Goal: Task Accomplishment & Management: Manage account settings

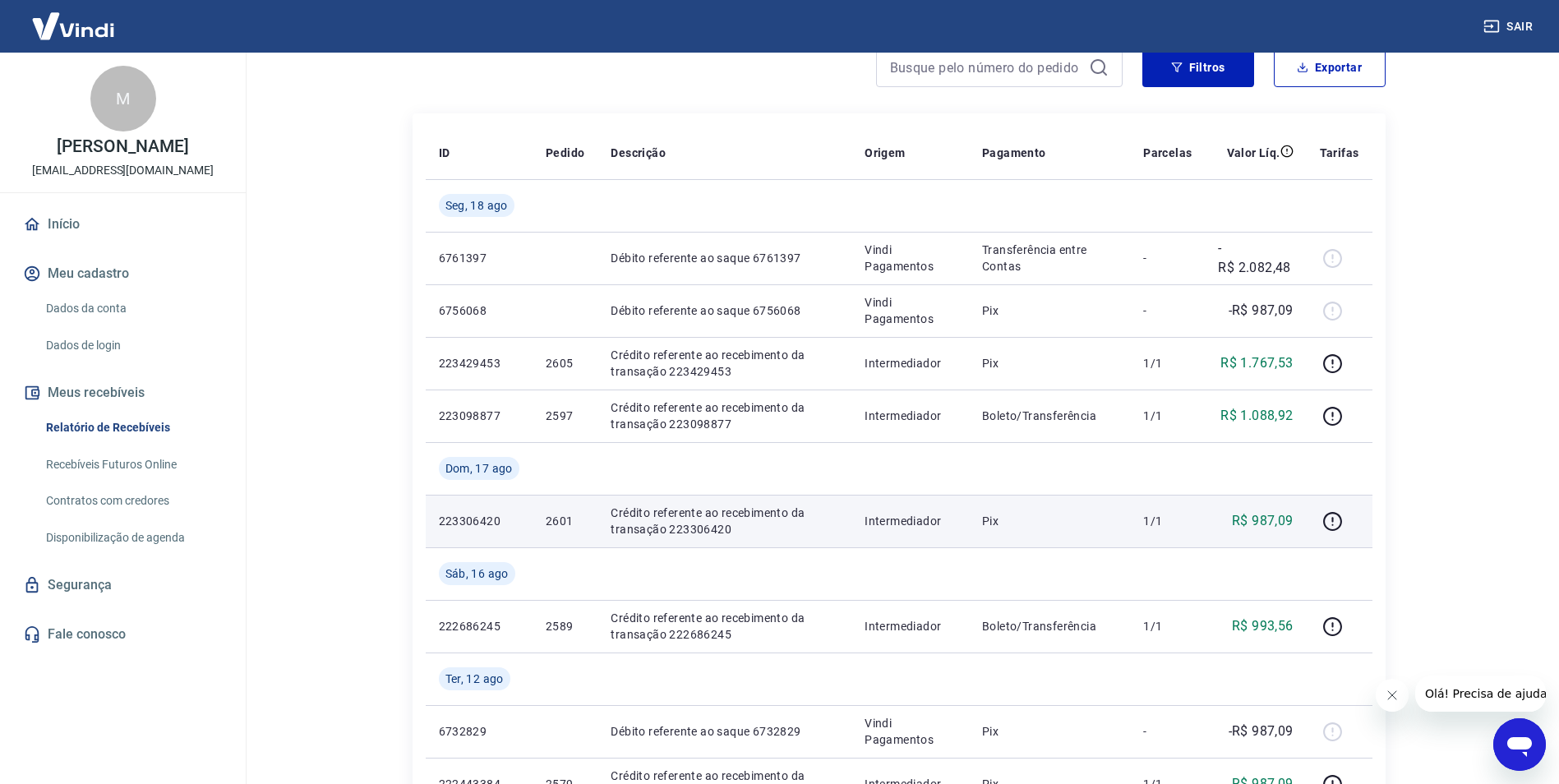
scroll to position [164, 0]
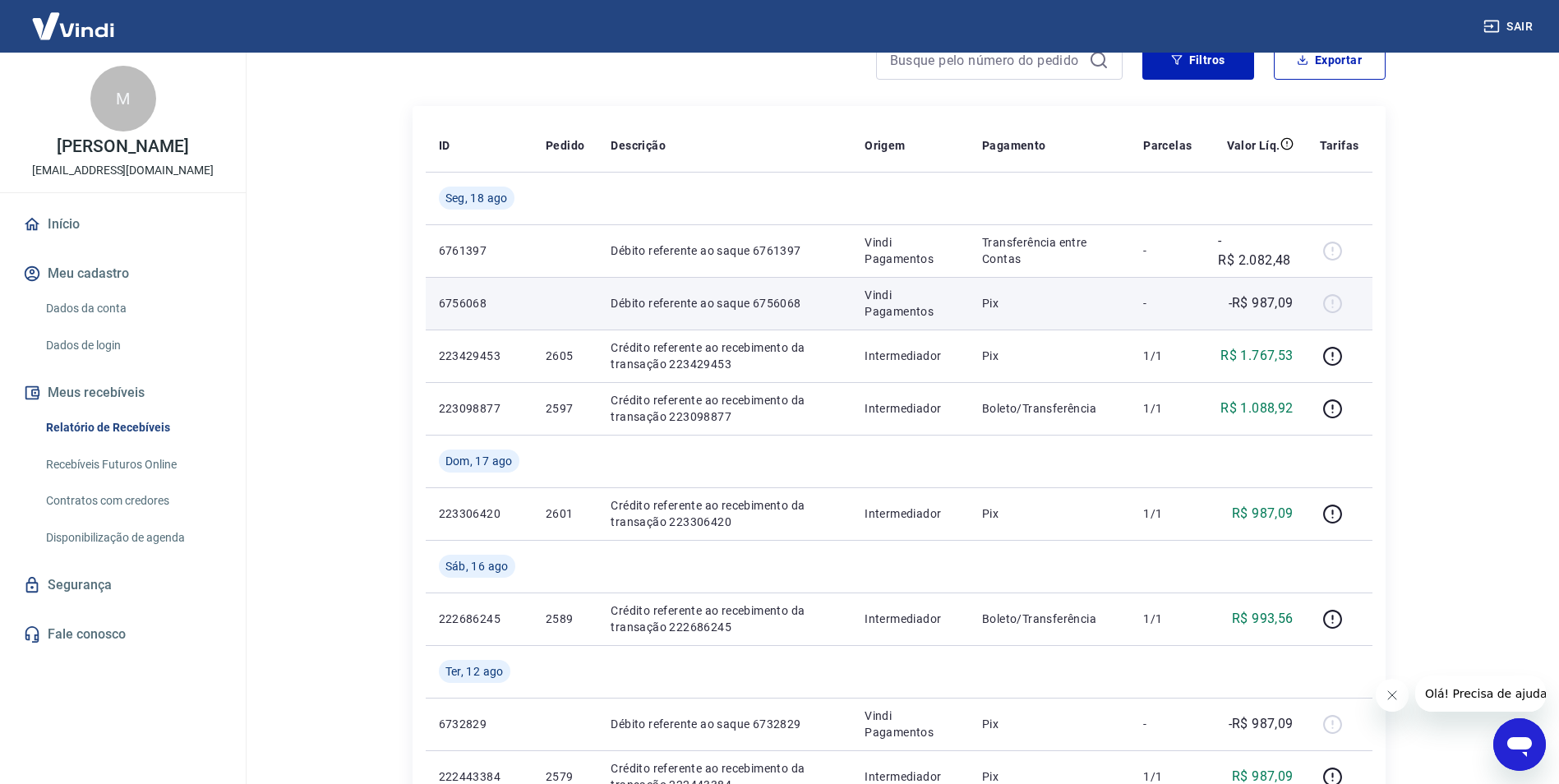
click at [786, 304] on p "Débito referente ao saque 6756068" at bounding box center [724, 303] width 228 height 16
copy p "6756068"
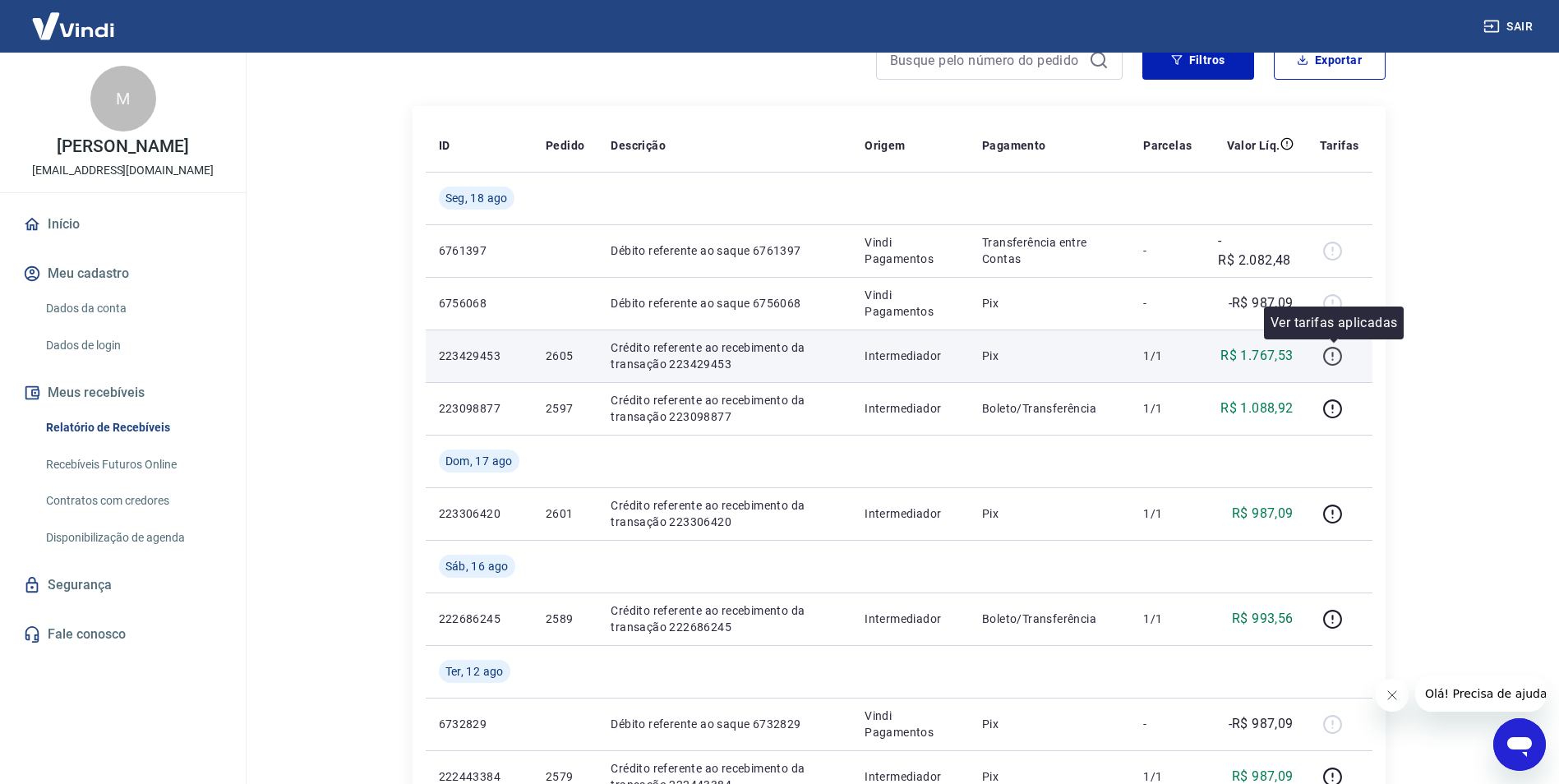
click at [1335, 350] on icon "button" at bounding box center [1333, 356] width 21 height 21
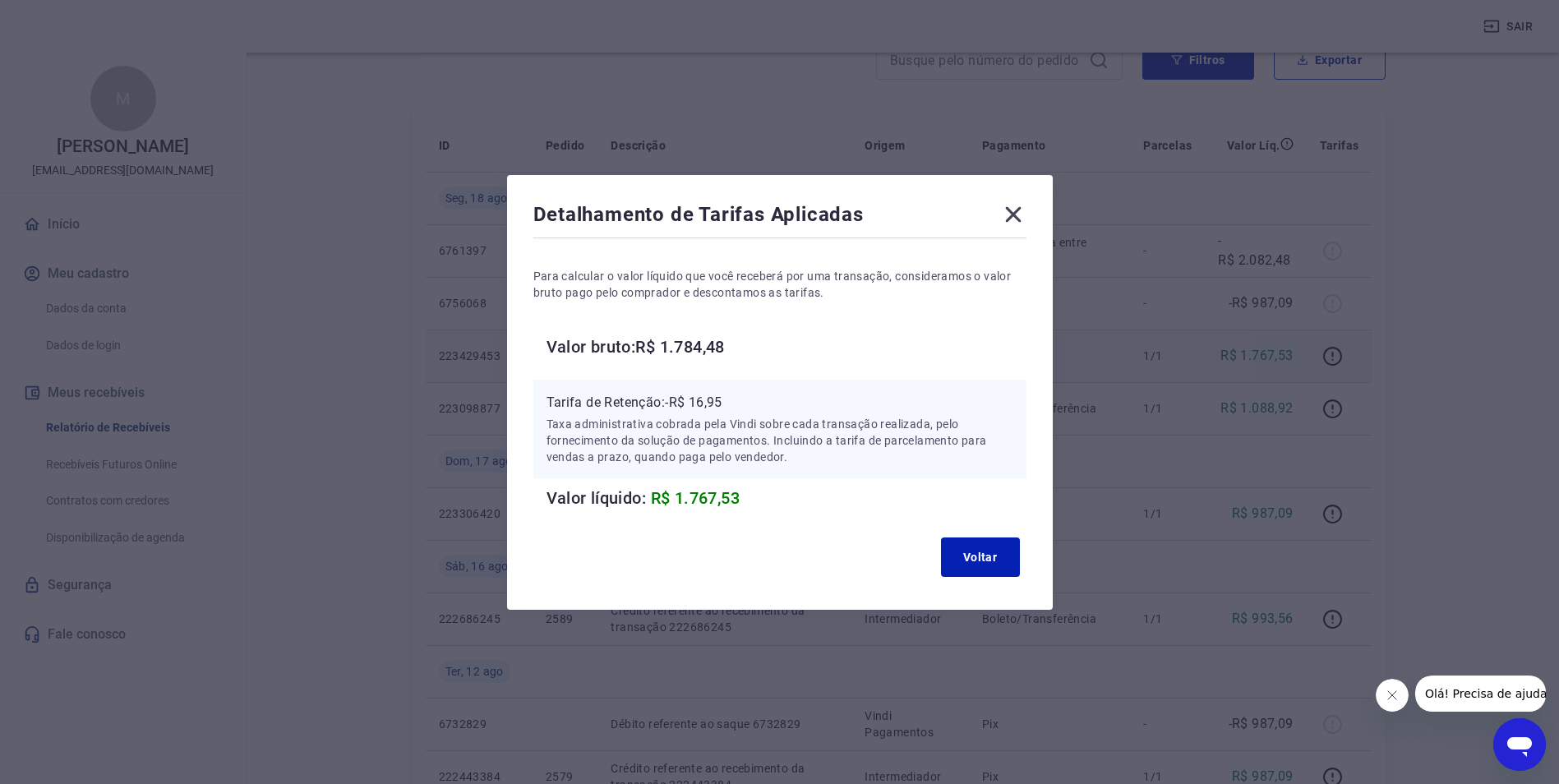
click at [1019, 207] on icon at bounding box center [1013, 214] width 26 height 26
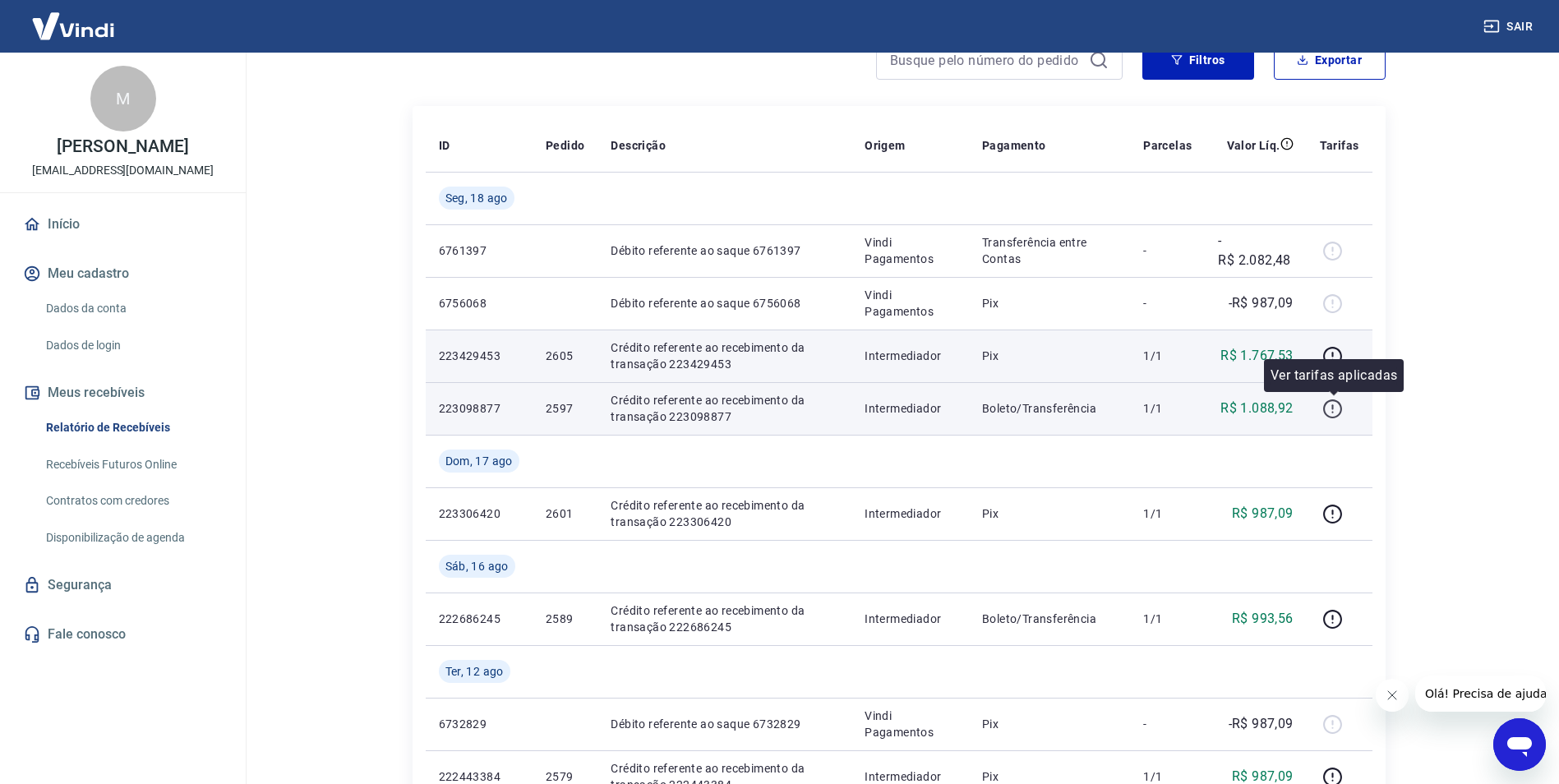
click at [1331, 408] on icon "button" at bounding box center [1333, 409] width 21 height 21
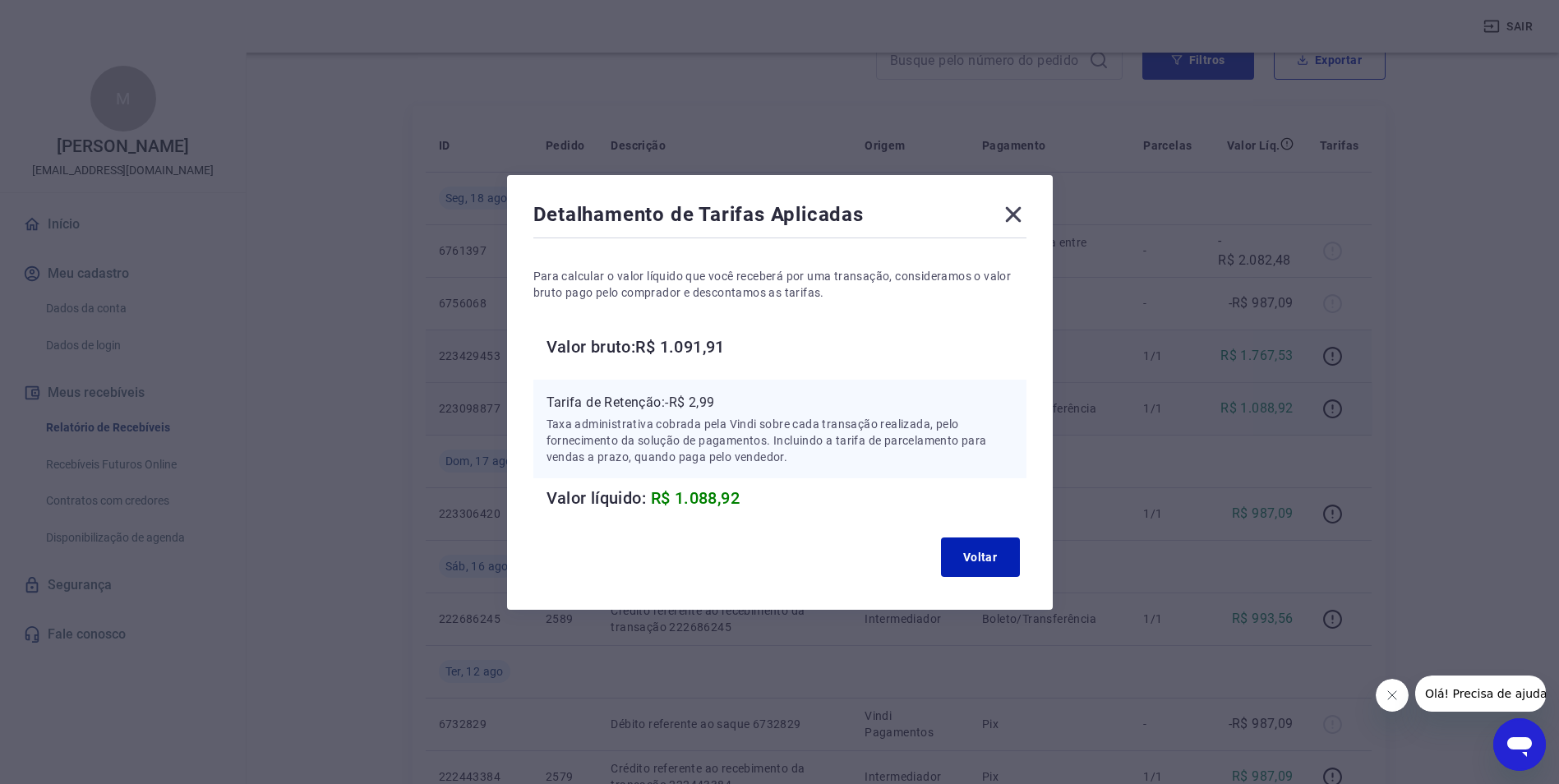
click at [1017, 214] on icon at bounding box center [1013, 214] width 26 height 26
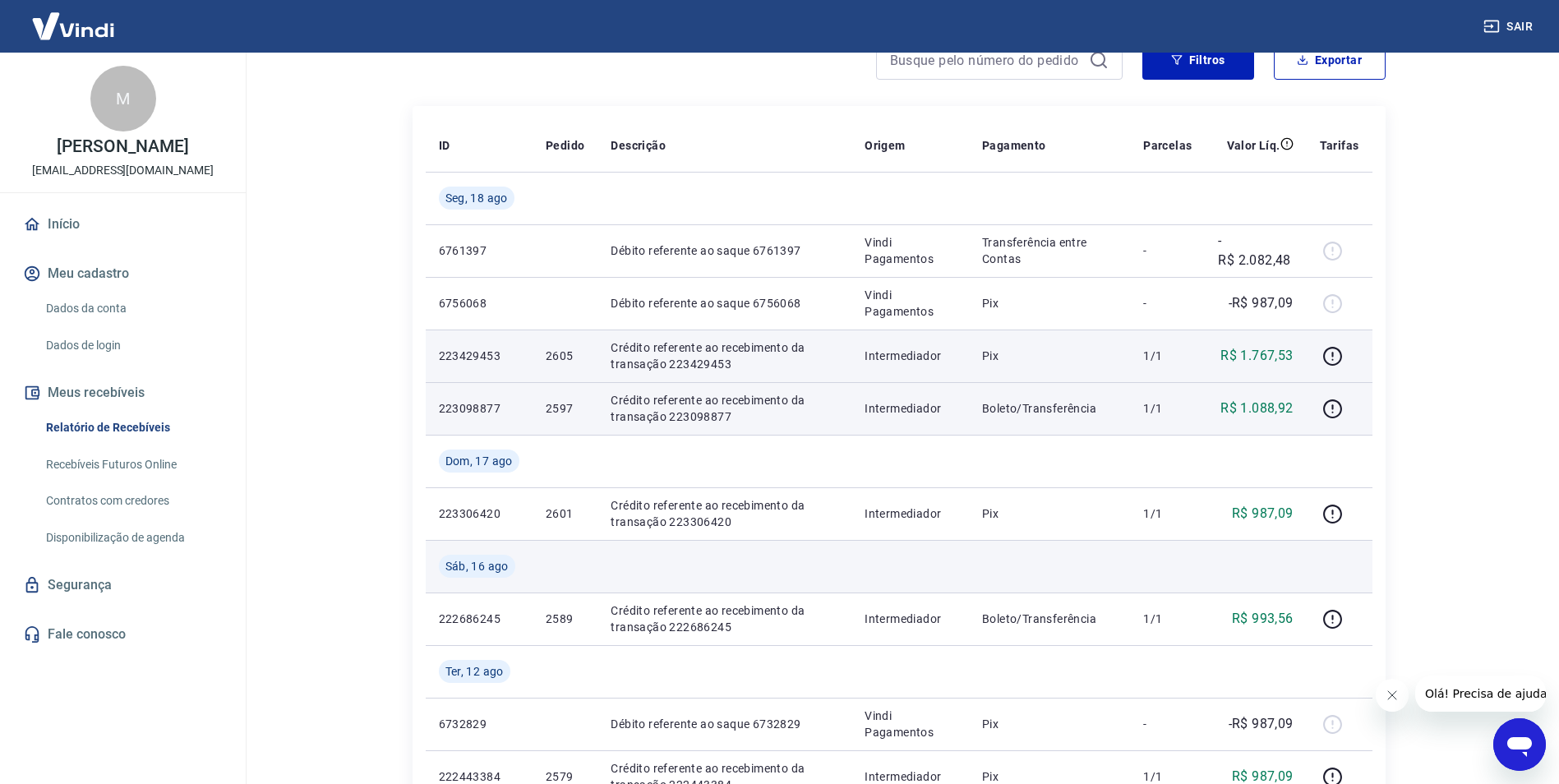
click at [1170, 579] on td at bounding box center [1168, 566] width 75 height 53
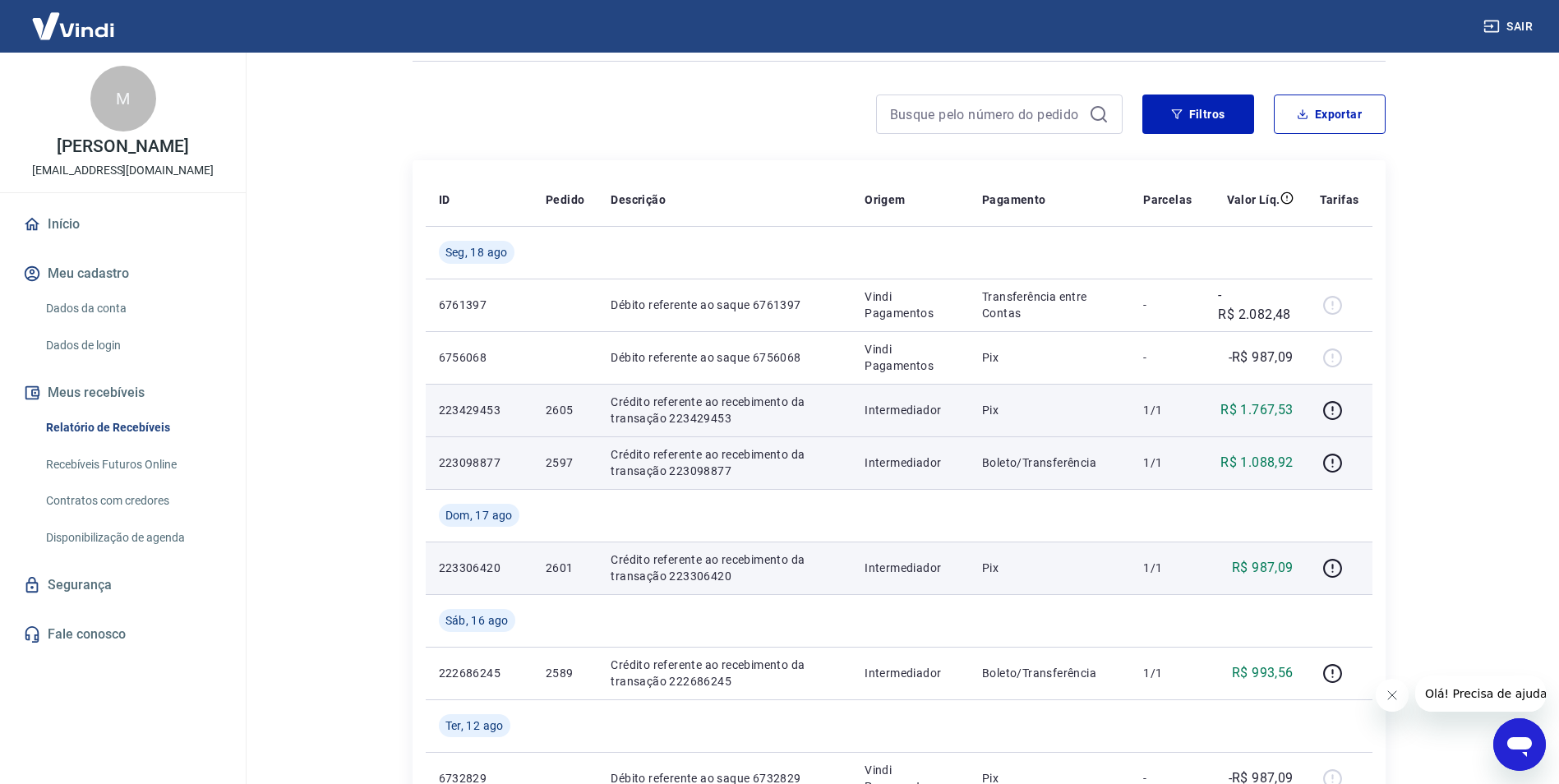
scroll to position [0, 0]
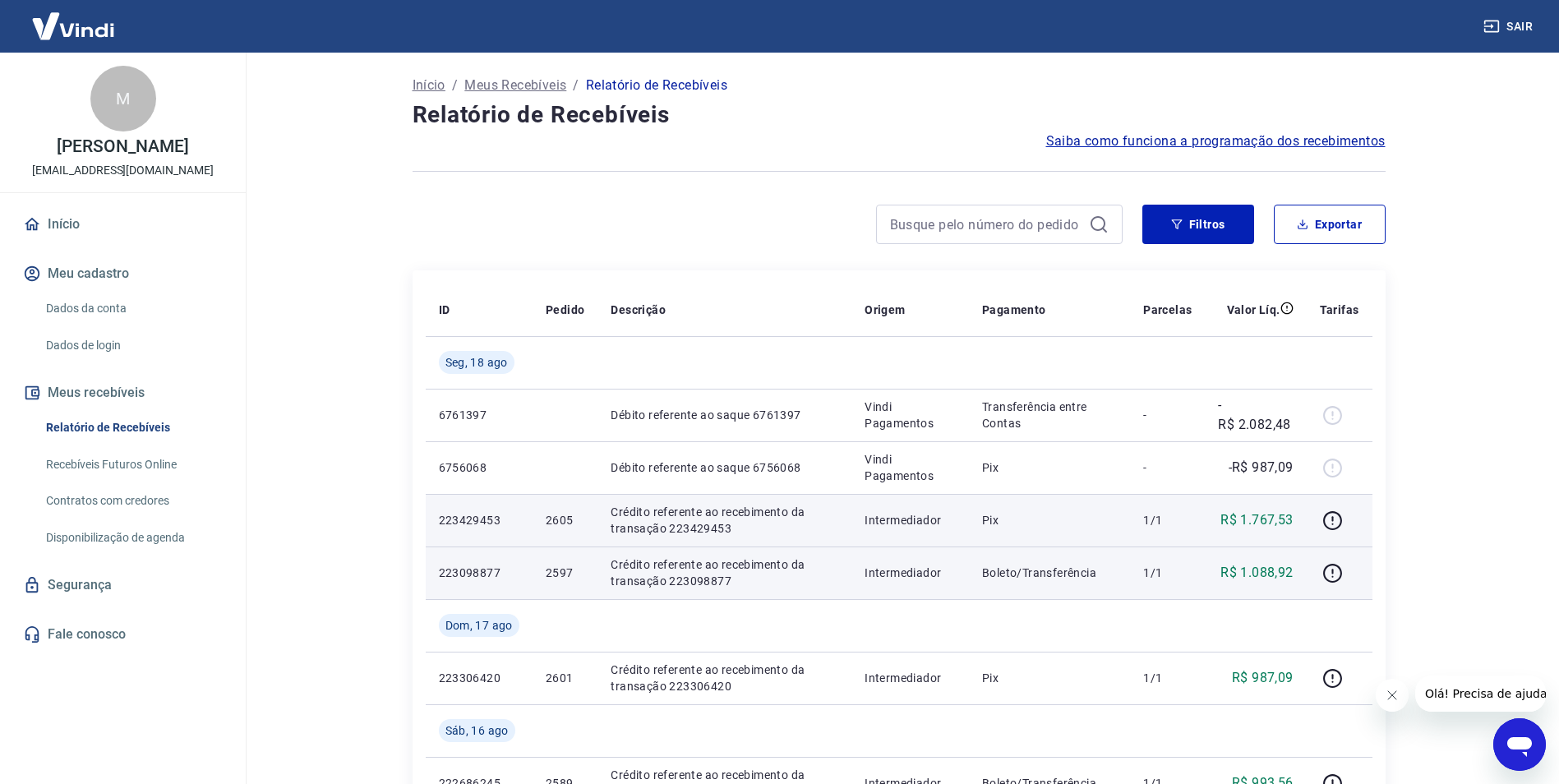
click at [138, 472] on link "Recebíveis Futuros Online" at bounding box center [132, 465] width 187 height 34
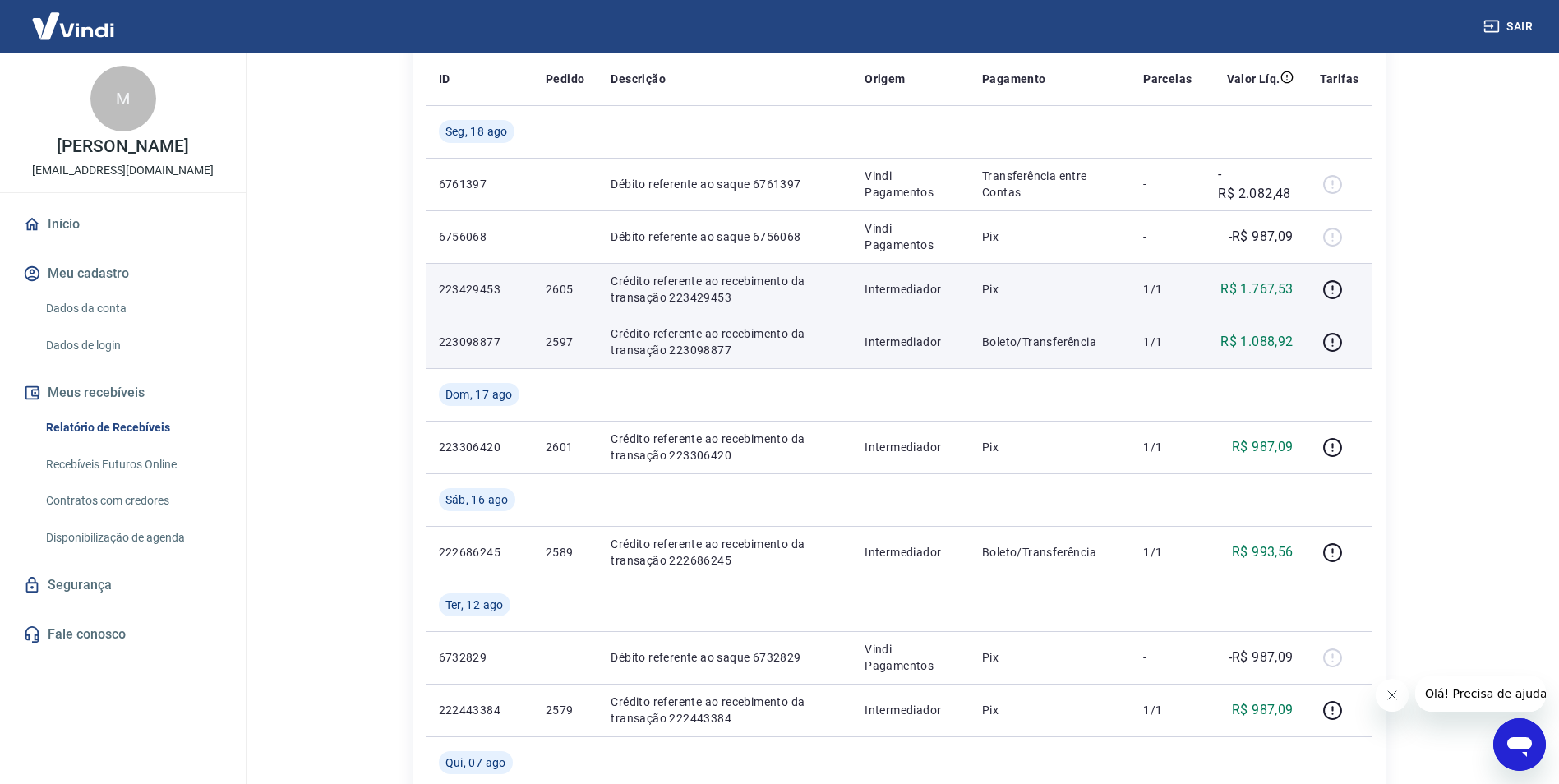
scroll to position [82, 0]
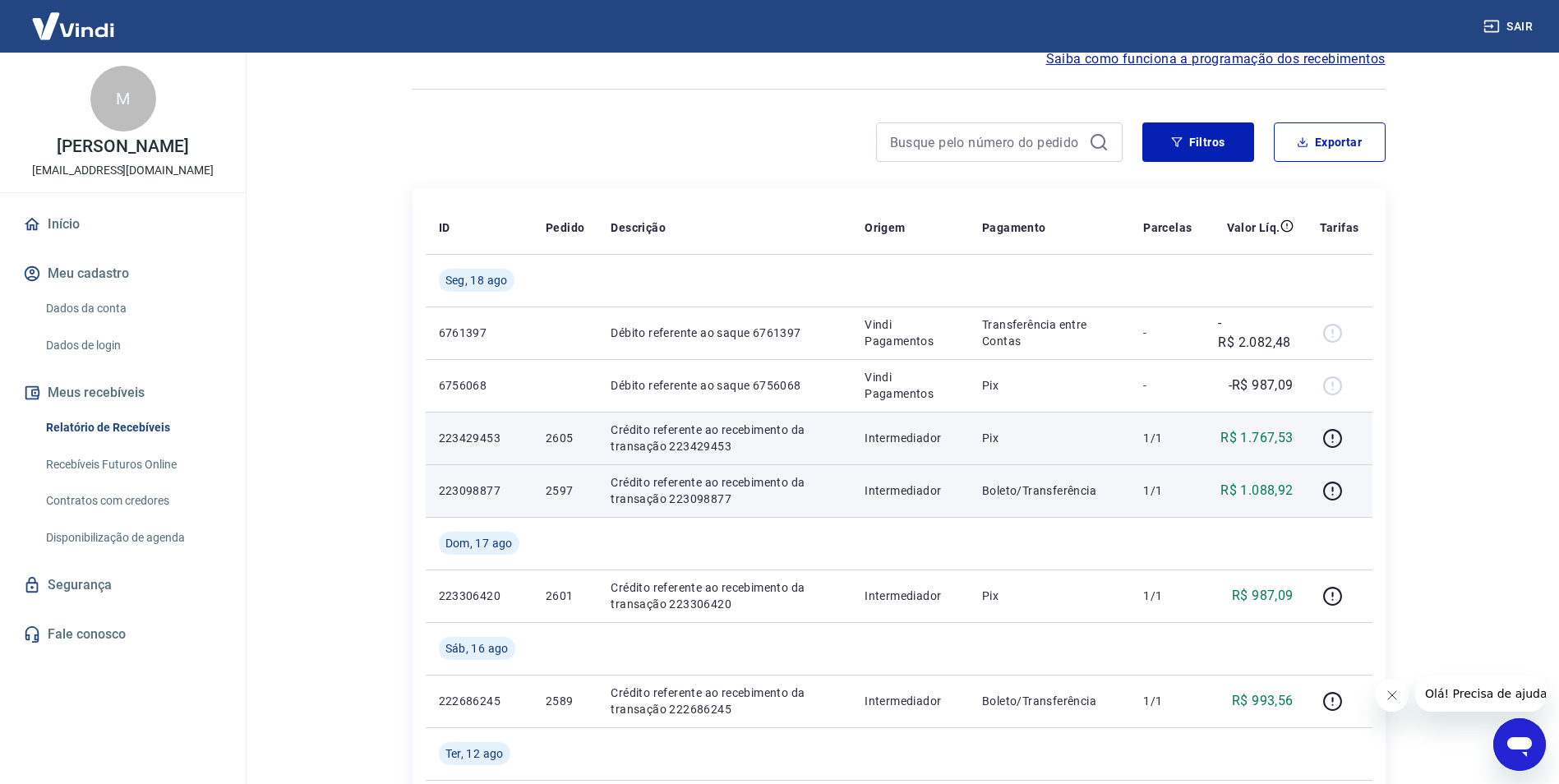
click at [949, 448] on td "Intermediador" at bounding box center [910, 437] width 117 height 53
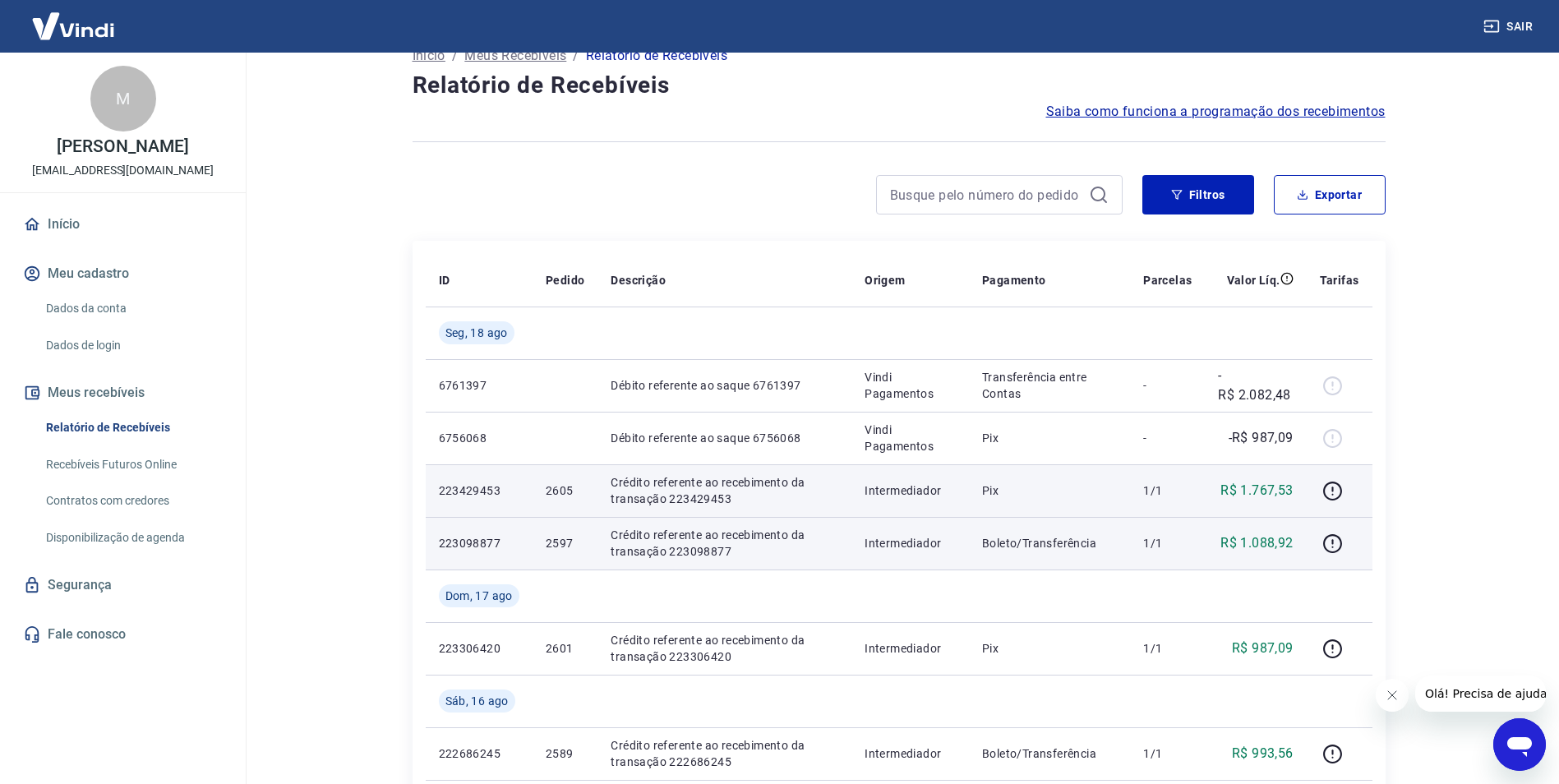
scroll to position [0, 0]
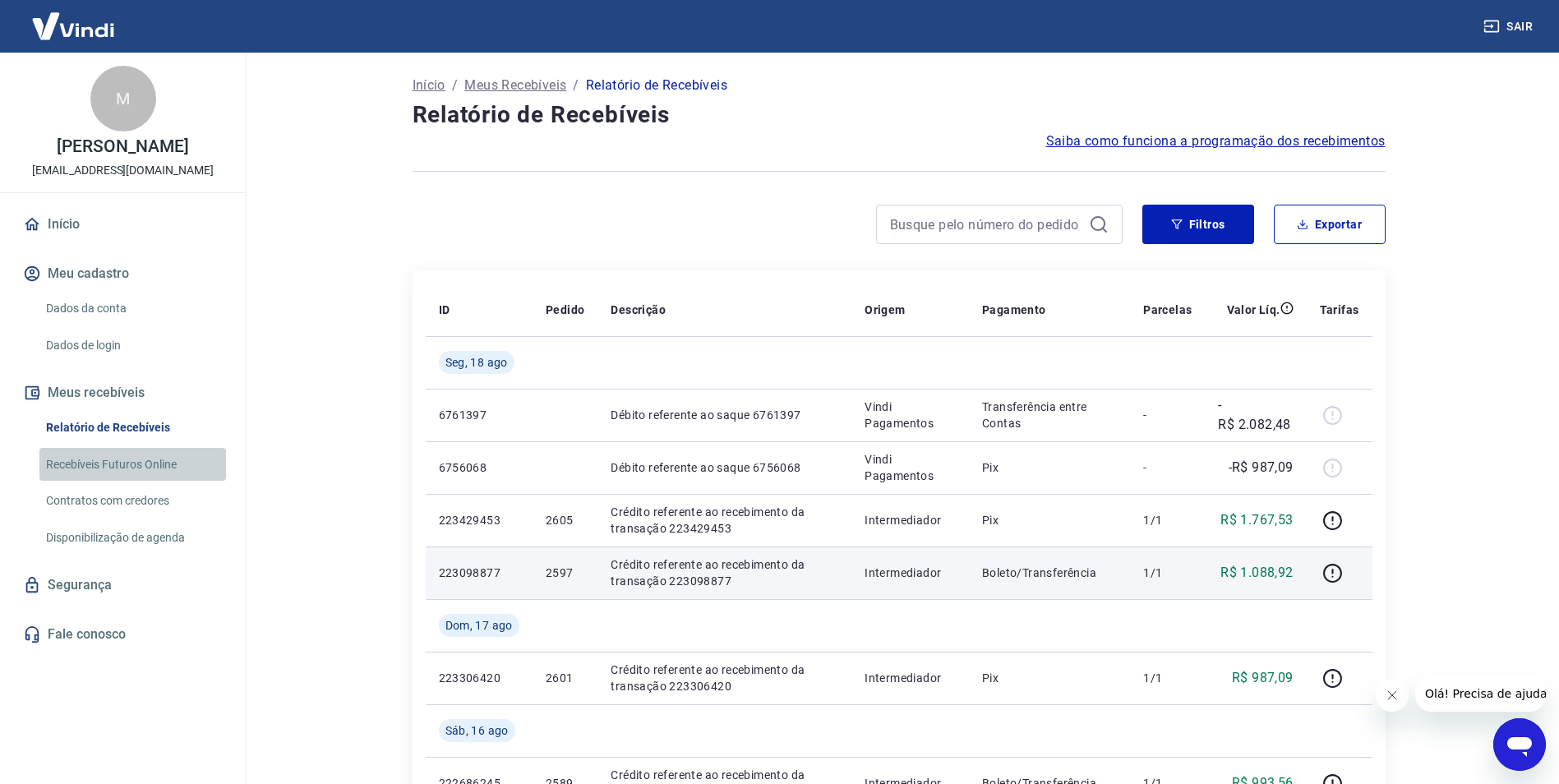
click at [101, 462] on link "Recebíveis Futuros Online" at bounding box center [132, 465] width 187 height 34
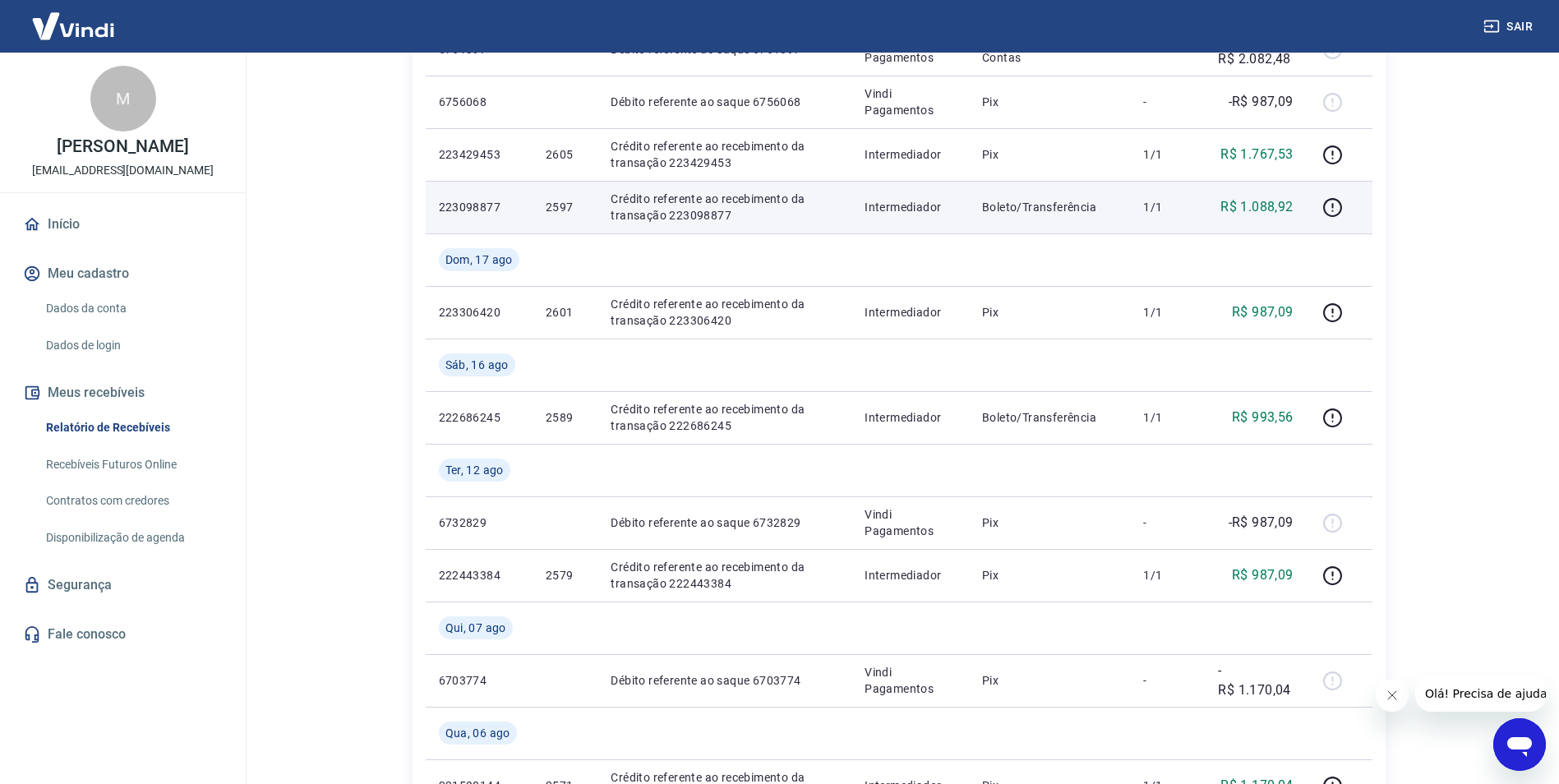
scroll to position [329, 0]
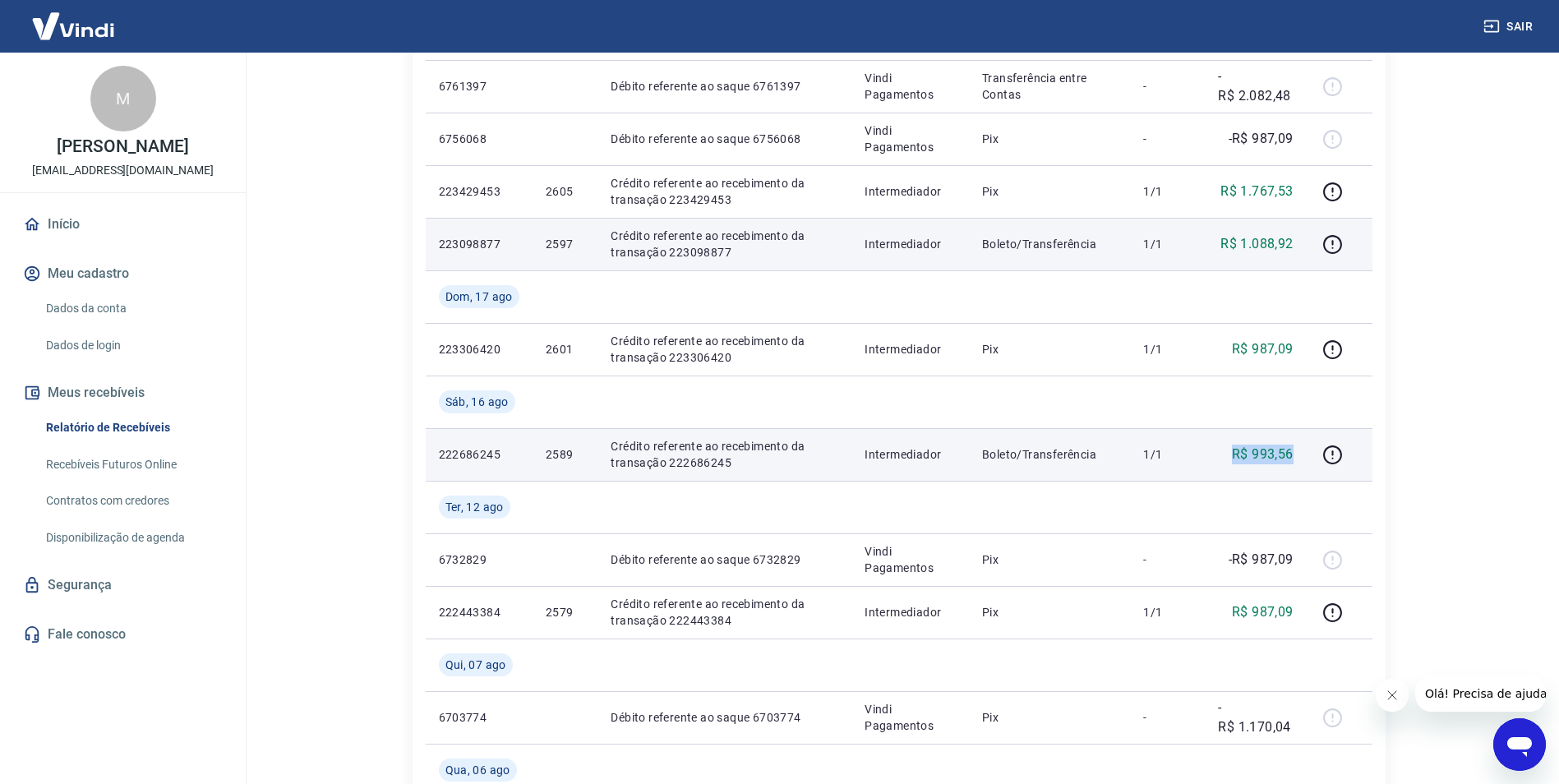
drag, startPoint x: 1258, startPoint y: 463, endPoint x: 1224, endPoint y: 463, distance: 34.0
click at [1224, 463] on div "R$ 993,56" at bounding box center [1256, 454] width 75 height 20
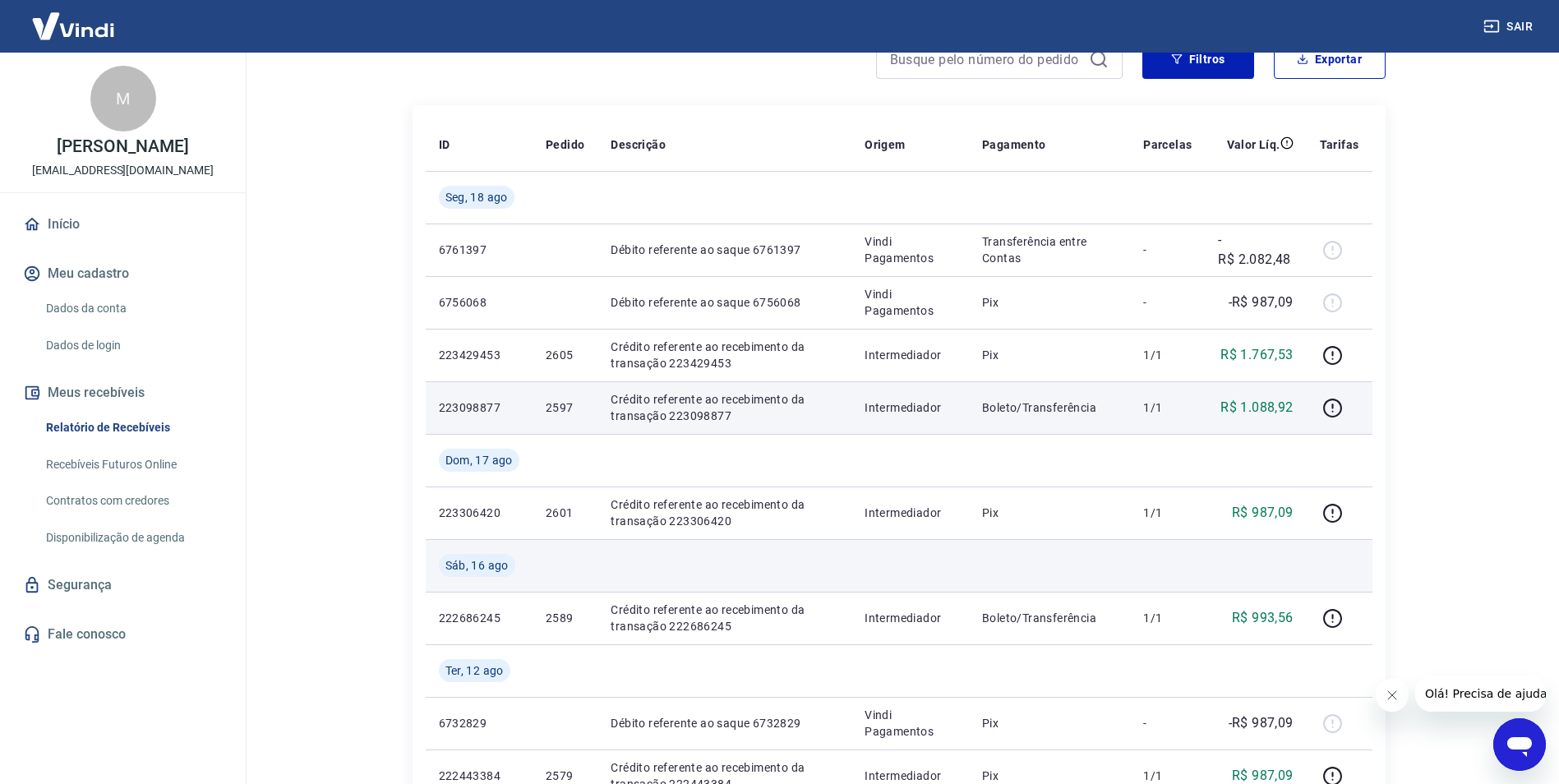
scroll to position [164, 0]
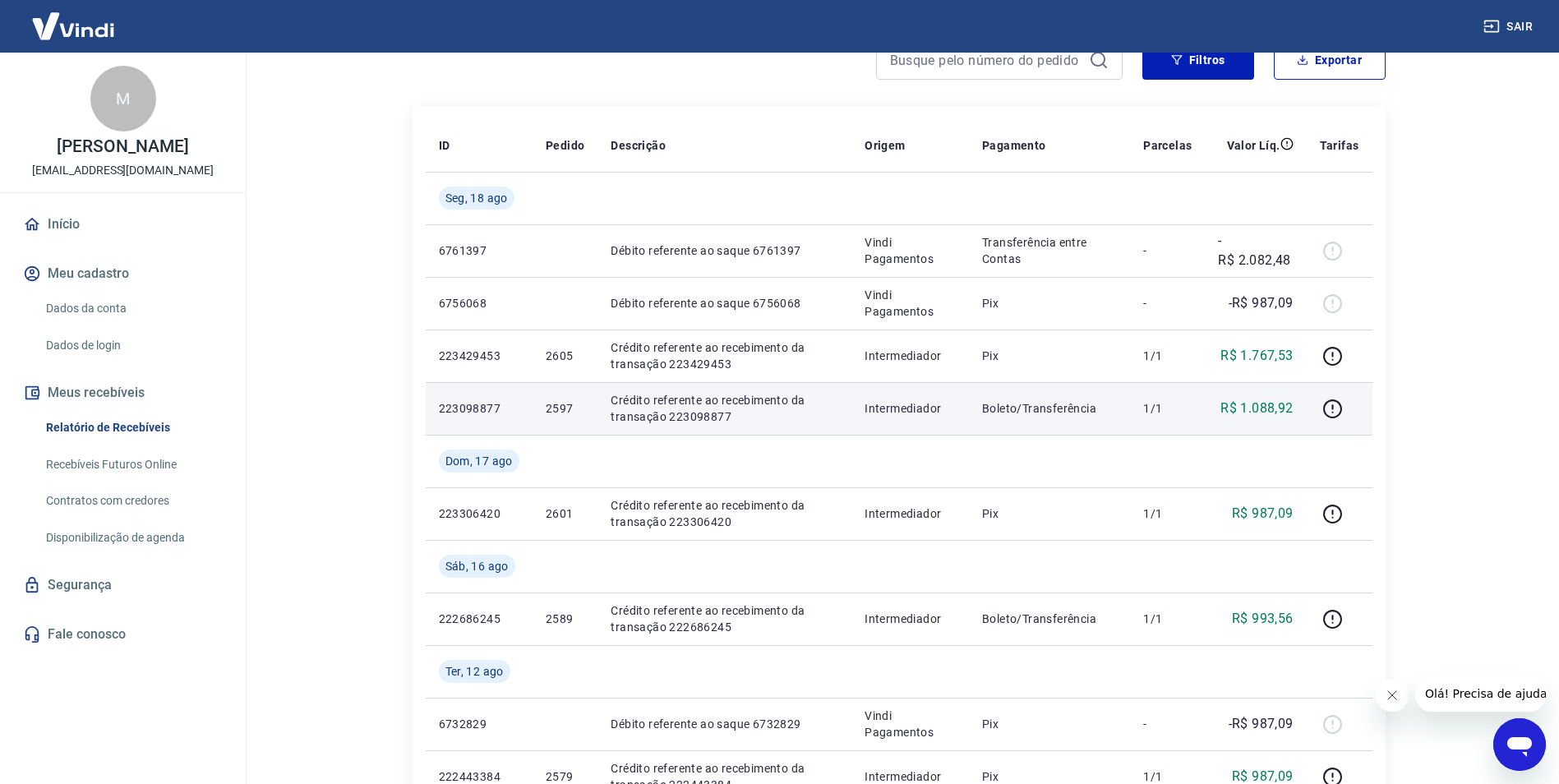
click at [1447, 84] on main "Início / Meus Recebíveis / Relatório de Recebíveis Relatório de Recebíveis Saib…" at bounding box center [899, 254] width 1321 height 731
click at [1516, 24] on button "Sair" at bounding box center [1510, 27] width 59 height 30
